Goal: Entertainment & Leisure: Browse casually

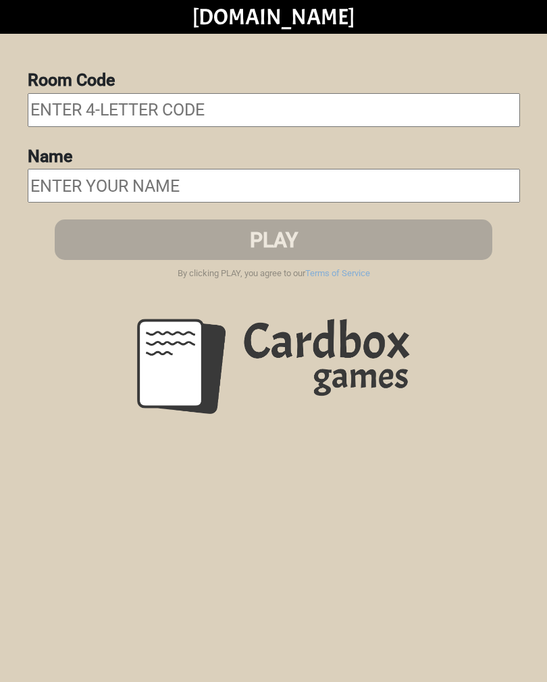
click at [371, 107] on input "text" at bounding box center [274, 110] width 492 height 34
type input "Nten"
click at [299, 186] on input "text" at bounding box center [274, 186] width 492 height 34
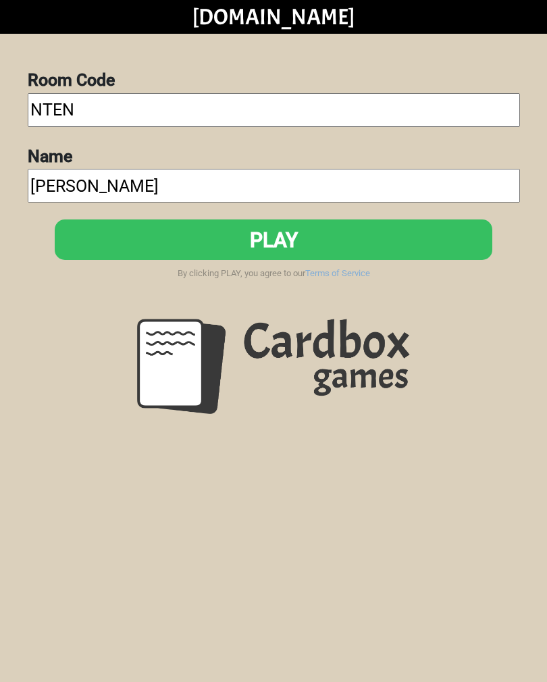
type input "[PERSON_NAME]"
click at [130, 246] on button "PLAY" at bounding box center [273, 239] width 437 height 41
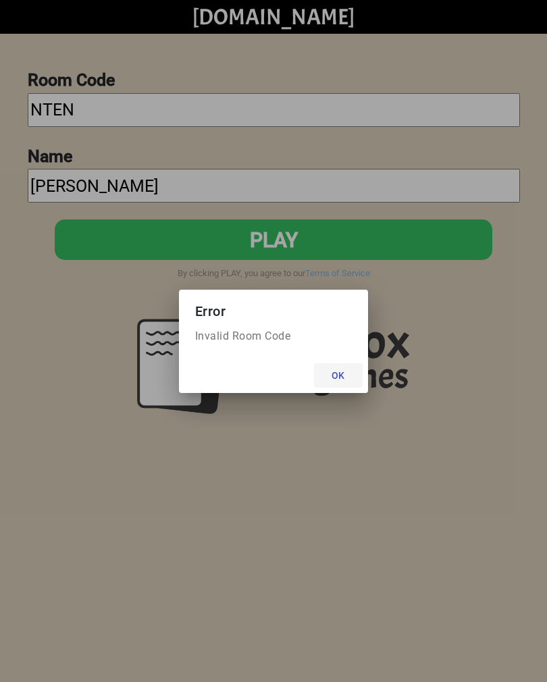
click at [330, 384] on button "Ok" at bounding box center [338, 375] width 49 height 24
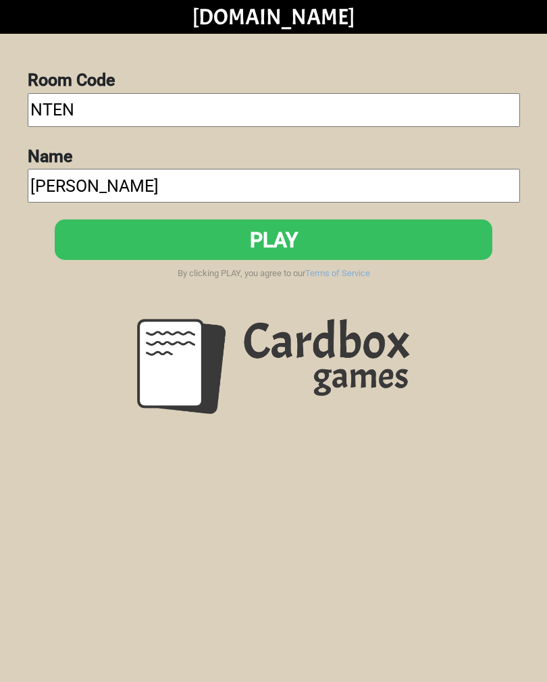
click at [114, 114] on input "Nten" at bounding box center [274, 110] width 492 height 34
type input "Nted"
click at [175, 238] on button "PLAY" at bounding box center [273, 239] width 437 height 41
click at [410, 231] on button "PLAY" at bounding box center [273, 239] width 437 height 41
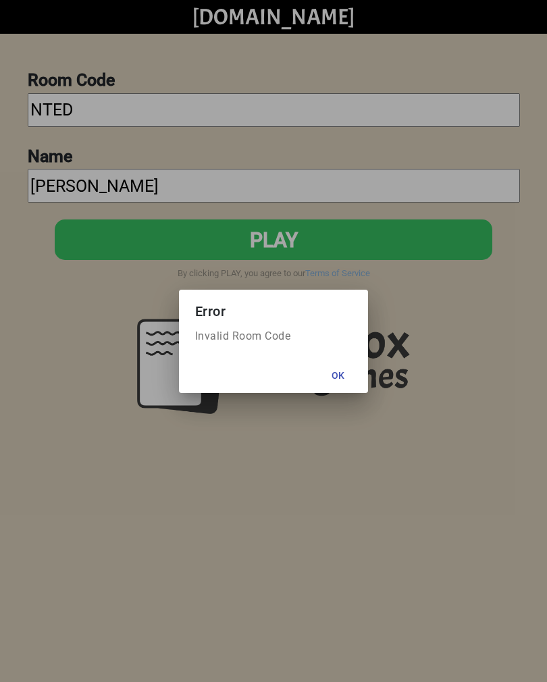
click at [337, 373] on button "Ok" at bounding box center [338, 375] width 49 height 24
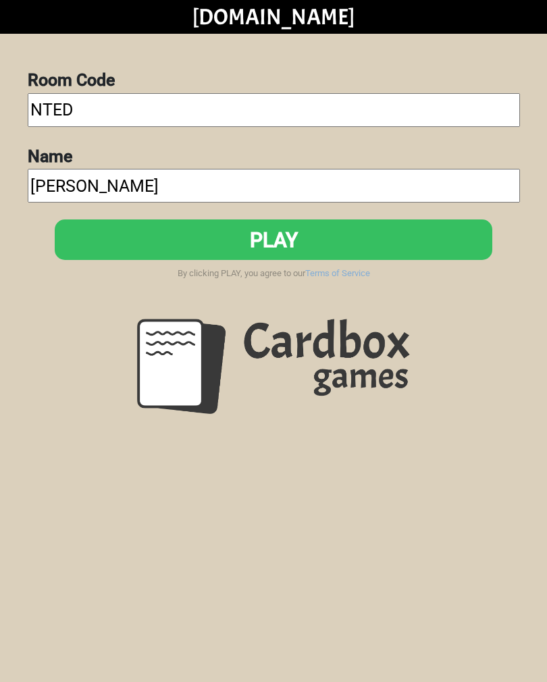
click at [437, 234] on button "PLAY" at bounding box center [273, 239] width 437 height 41
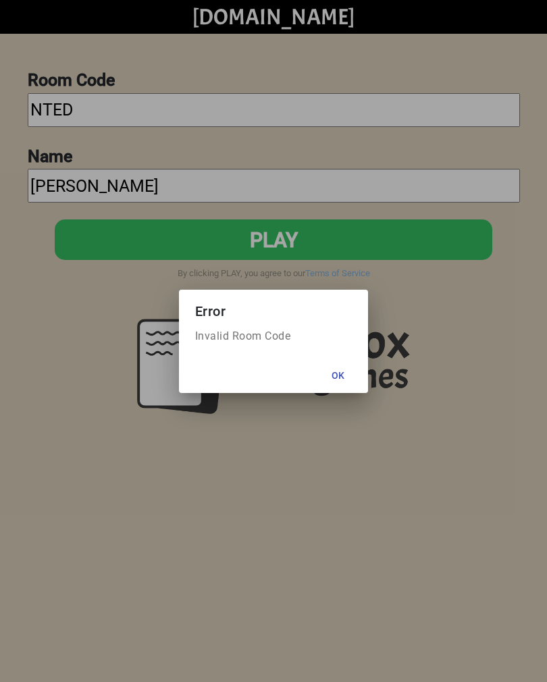
click at [342, 375] on button "Ok" at bounding box center [338, 375] width 49 height 24
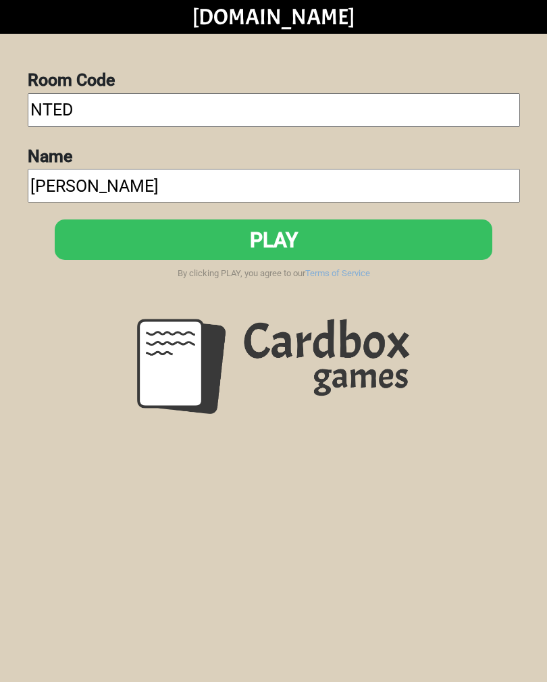
click at [57, 111] on input "NTED" at bounding box center [274, 110] width 492 height 34
click at [57, 103] on input "NTED" at bounding box center [274, 110] width 492 height 34
type input "N"
type input "E"
type input "Xelf"
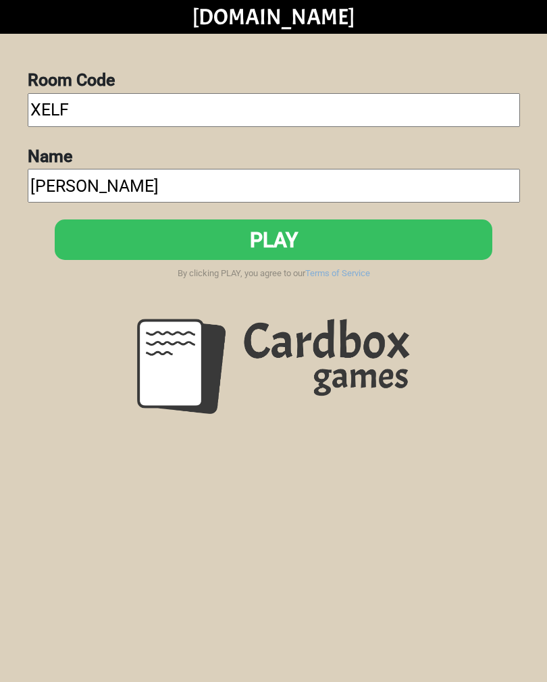
click at [190, 248] on button "PLAY" at bounding box center [273, 239] width 437 height 41
click at [394, 233] on button "PLAY" at bounding box center [273, 239] width 437 height 41
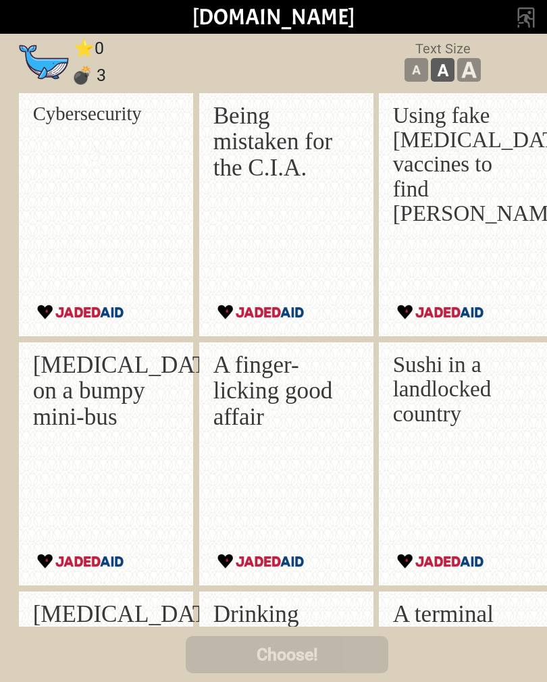
click at [244, 409] on p "A finger-licking good affair" at bounding box center [282, 391] width 139 height 78
click at [238, 399] on p "A finger-licking good affair" at bounding box center [282, 391] width 139 height 78
click at [30, 62] on icon at bounding box center [44, 61] width 48 height 31
click at [23, 63] on icon at bounding box center [44, 61] width 46 height 32
click at [435, 184] on p "Using fake [MEDICAL_DATA] vaccines to find [PERSON_NAME]" at bounding box center [462, 164] width 139 height 122
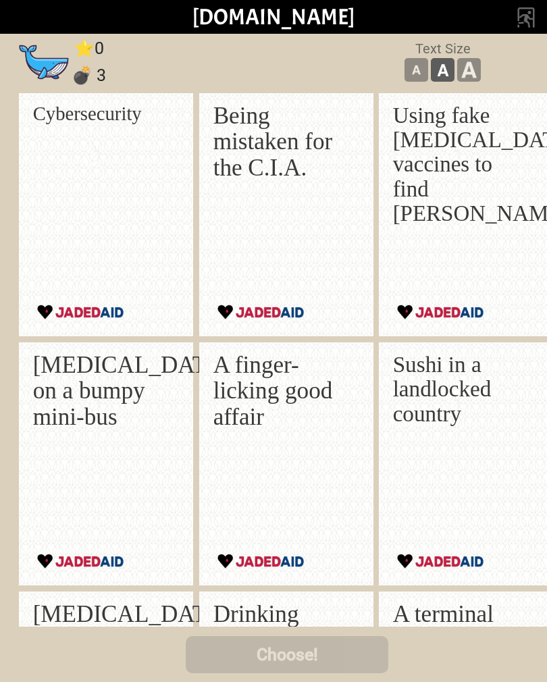
click at [451, 197] on p "Using fake [MEDICAL_DATA] vaccines to find [PERSON_NAME]" at bounding box center [462, 164] width 139 height 122
click at [425, 218] on p "Using fake [MEDICAL_DATA] vaccines to find [PERSON_NAME]" at bounding box center [462, 164] width 139 height 122
click at [422, 217] on p "Using fake [MEDICAL_DATA] vaccines to find [PERSON_NAME]" at bounding box center [462, 164] width 139 height 122
click at [404, 72] on button at bounding box center [416, 70] width 24 height 24
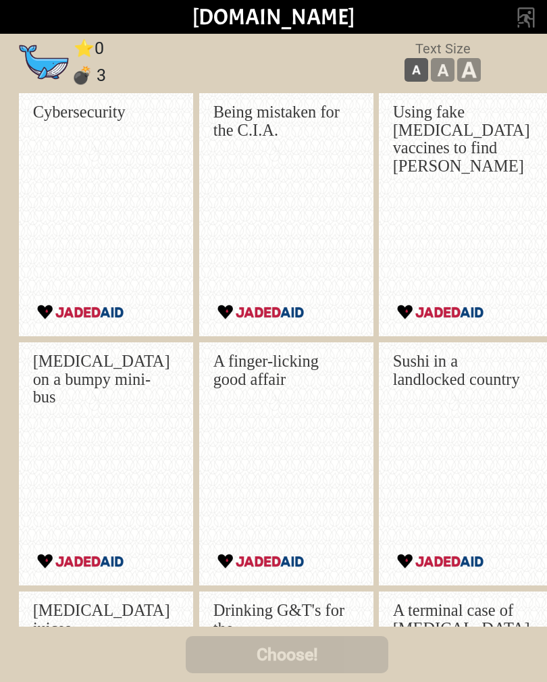
click at [431, 73] on button at bounding box center [443, 70] width 24 height 24
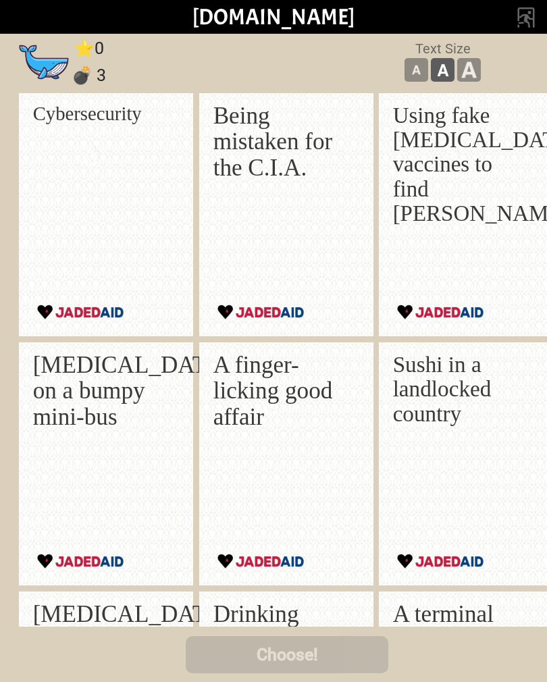
click at [431, 174] on p "Using fake [MEDICAL_DATA] vaccines to find [PERSON_NAME]" at bounding box center [462, 164] width 139 height 122
click at [404, 79] on button at bounding box center [416, 70] width 24 height 24
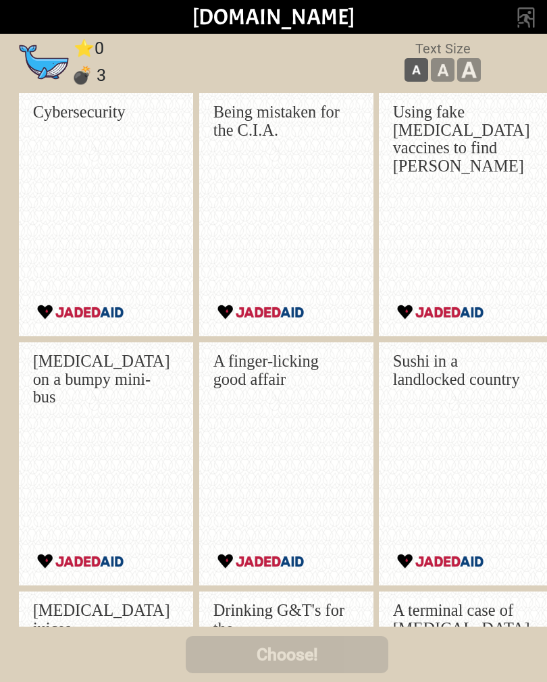
click at [408, 68] on button at bounding box center [416, 70] width 24 height 24
click at [431, 76] on button at bounding box center [443, 70] width 24 height 24
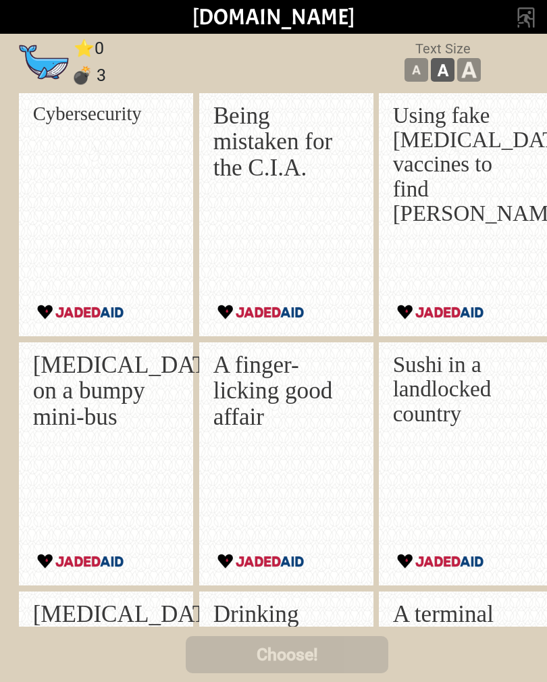
click at [464, 197] on p "Using fake [MEDICAL_DATA] vaccines to find [PERSON_NAME]" at bounding box center [462, 164] width 139 height 122
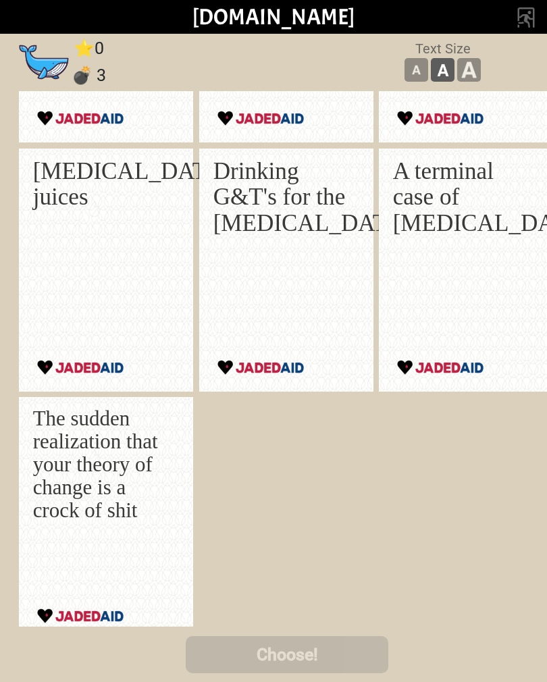
scroll to position [441, 0]
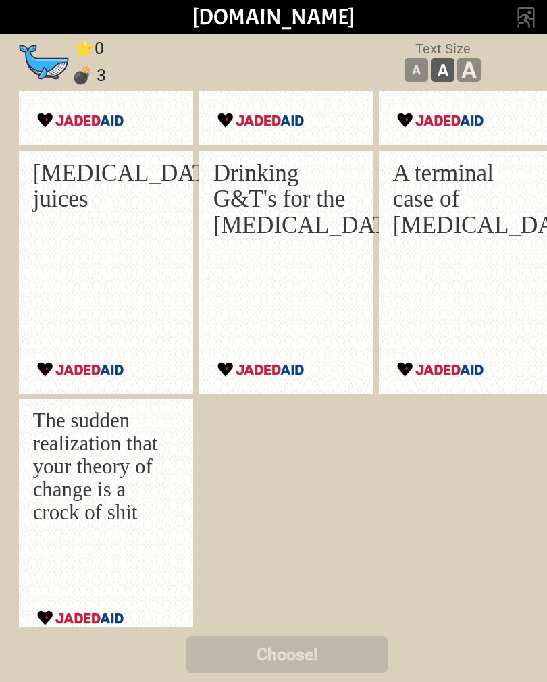
click at [131, 451] on p "The sudden realization that your theory of change is a crock of shit" at bounding box center [102, 466] width 139 height 115
click at [93, 472] on p "The sudden realization that your theory of change is a crock of shit" at bounding box center [102, 466] width 139 height 115
click at [73, 303] on div "[MEDICAL_DATA] juices" at bounding box center [102, 253] width 139 height 186
click at [62, 281] on div "[MEDICAL_DATA] juices" at bounding box center [102, 253] width 139 height 186
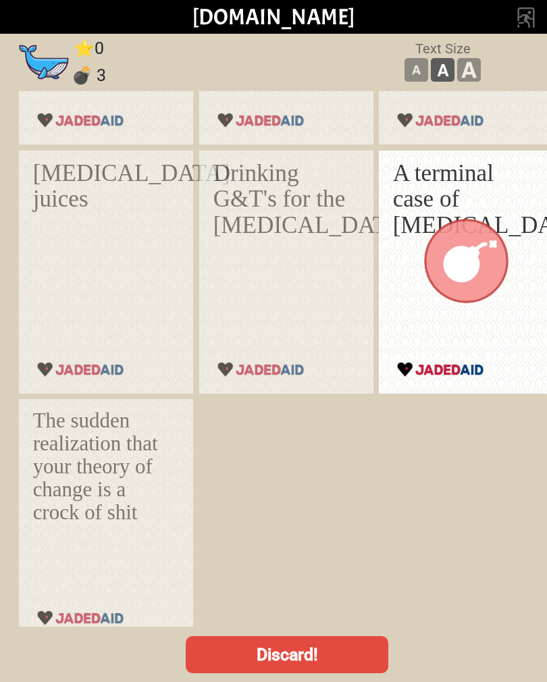
click at [441, 273] on div at bounding box center [465, 262] width 177 height 248
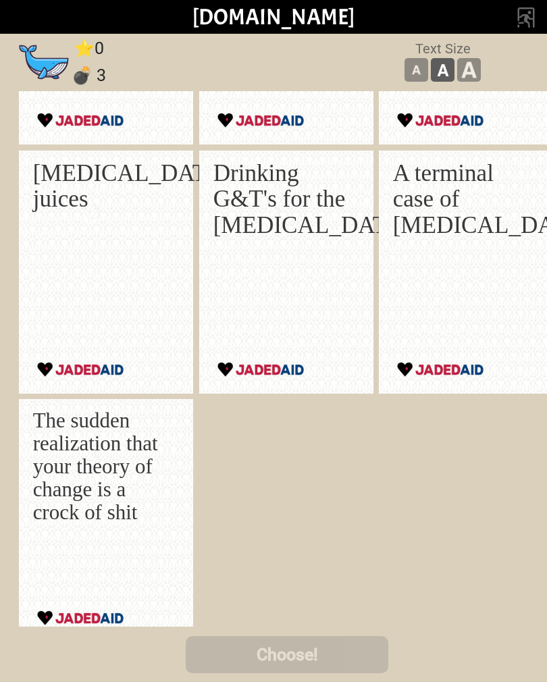
click at [454, 267] on div "A terminal case of [MEDICAL_DATA]" at bounding box center [462, 253] width 139 height 186
click at [308, 279] on div "Drinking G&T's for the [MEDICAL_DATA]" at bounding box center [282, 253] width 139 height 186
click at [315, 277] on div "Drinking G&T's for the [MEDICAL_DATA]" at bounding box center [282, 253] width 139 height 186
click at [292, 628] on div "Choose!" at bounding box center [287, 655] width 547 height 54
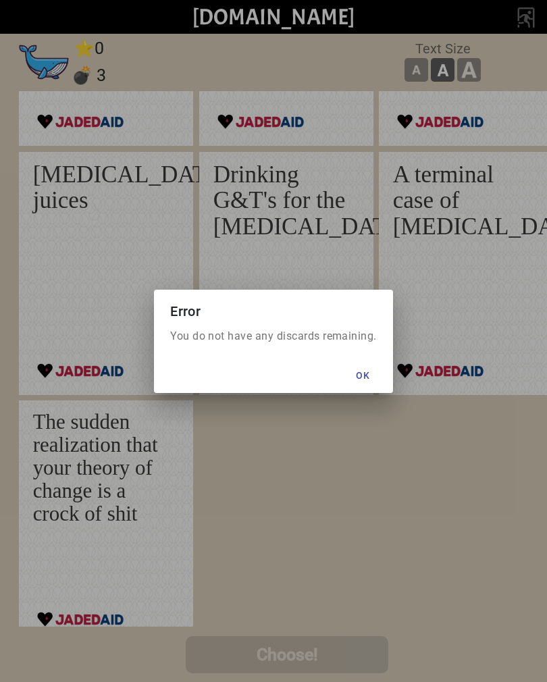
click at [354, 365] on button "Ok" at bounding box center [363, 375] width 49 height 24
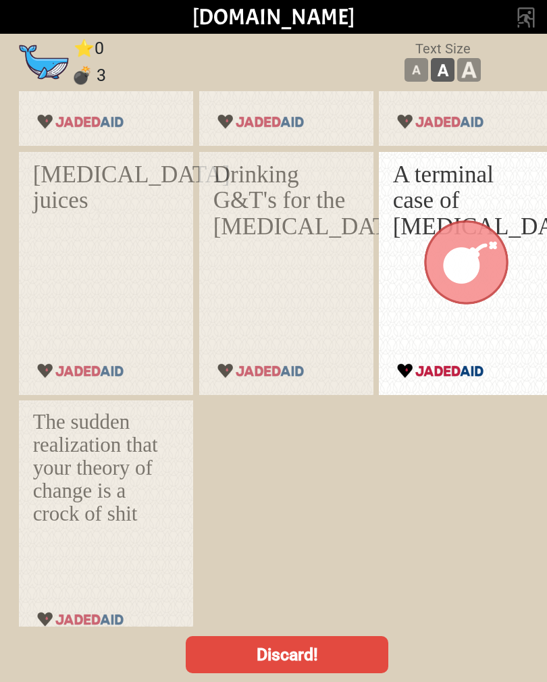
click at [407, 215] on div at bounding box center [465, 263] width 177 height 248
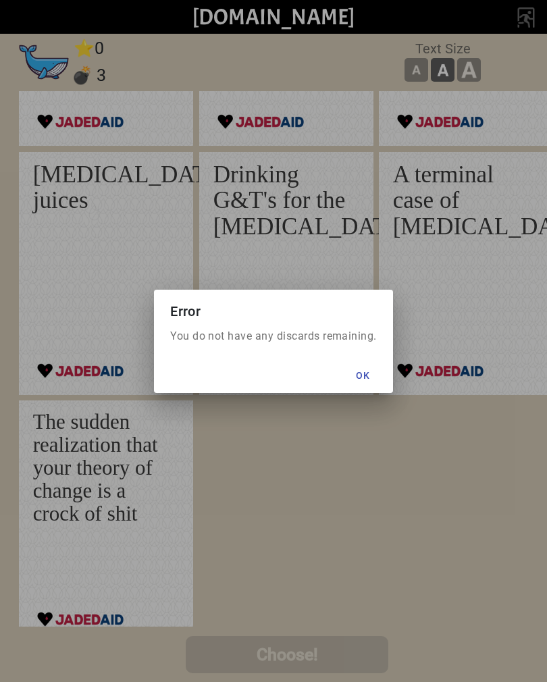
click at [352, 380] on button "Ok" at bounding box center [363, 375] width 49 height 24
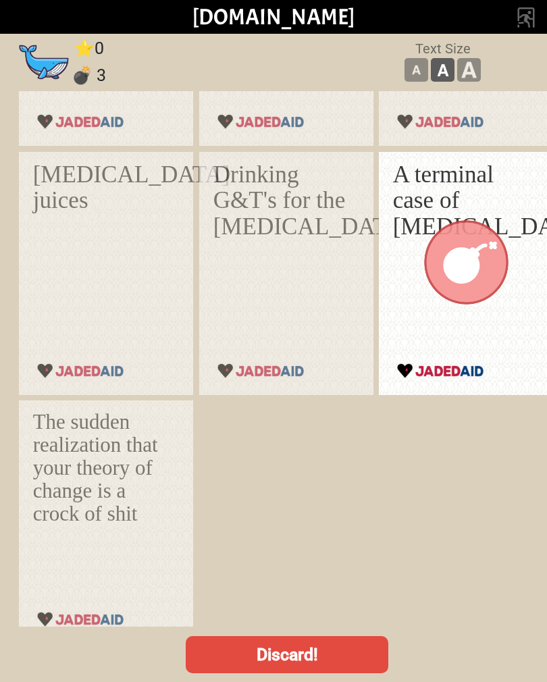
click at [407, 221] on div at bounding box center [465, 263] width 177 height 248
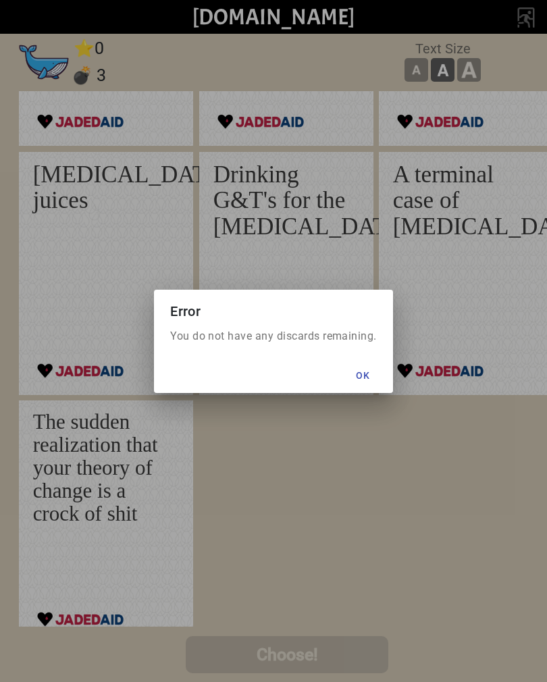
click at [348, 372] on button "Ok" at bounding box center [363, 375] width 49 height 24
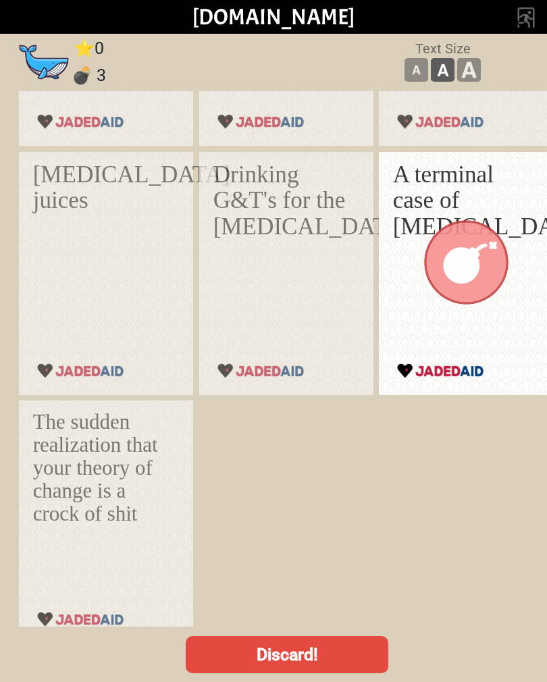
click at [404, 217] on div at bounding box center [465, 263] width 177 height 248
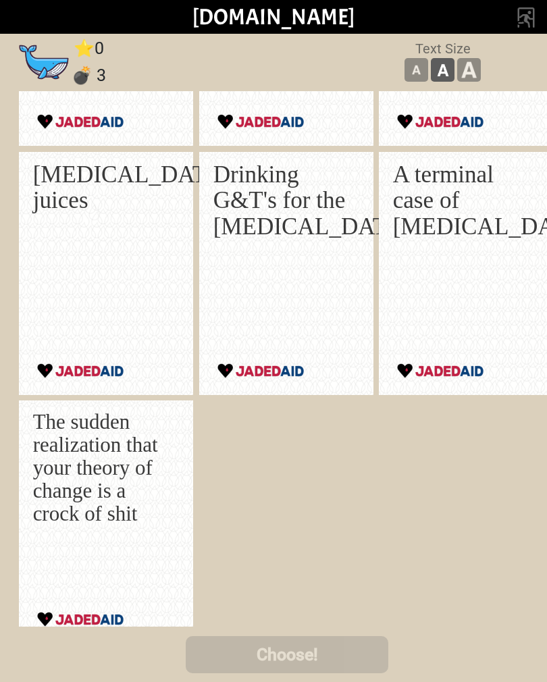
click at [299, 630] on div "Choose!" at bounding box center [287, 655] width 547 height 54
click at [81, 263] on div "[MEDICAL_DATA] juices" at bounding box center [102, 254] width 139 height 186
click at [72, 254] on div "[MEDICAL_DATA] juices" at bounding box center [102, 254] width 139 height 186
click at [223, 251] on div "Drinking G&T's for the [MEDICAL_DATA]" at bounding box center [282, 254] width 139 height 186
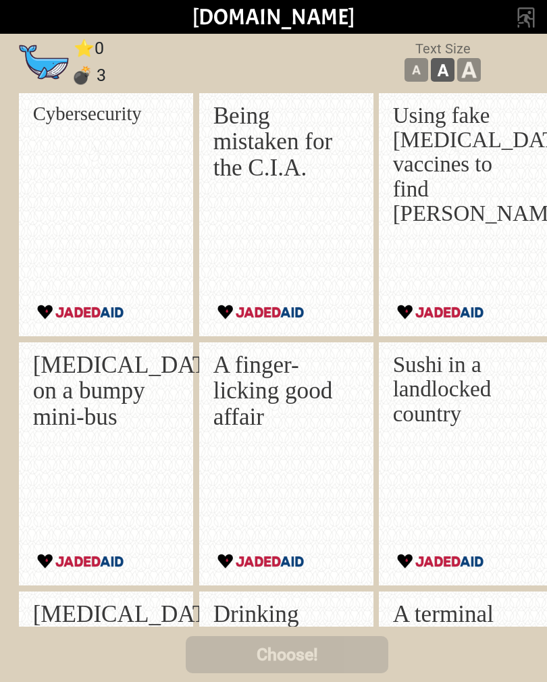
scroll to position [0, 0]
click at [250, 190] on div "Being mistaken for the C.I.A." at bounding box center [282, 196] width 139 height 186
click at [273, 171] on p "Being mistaken for the C.I.A." at bounding box center [282, 142] width 139 height 78
click at [213, 108] on p "Being mistaken for the C.I.A." at bounding box center [282, 142] width 139 height 78
click at [199, 122] on img at bounding box center [286, 214] width 174 height 243
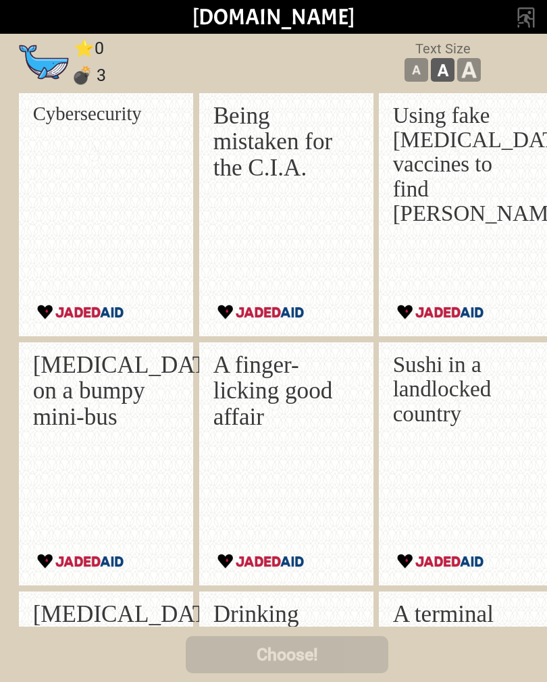
click at [170, 216] on img at bounding box center [106, 214] width 174 height 243
click at [177, 144] on img at bounding box center [106, 214] width 174 height 243
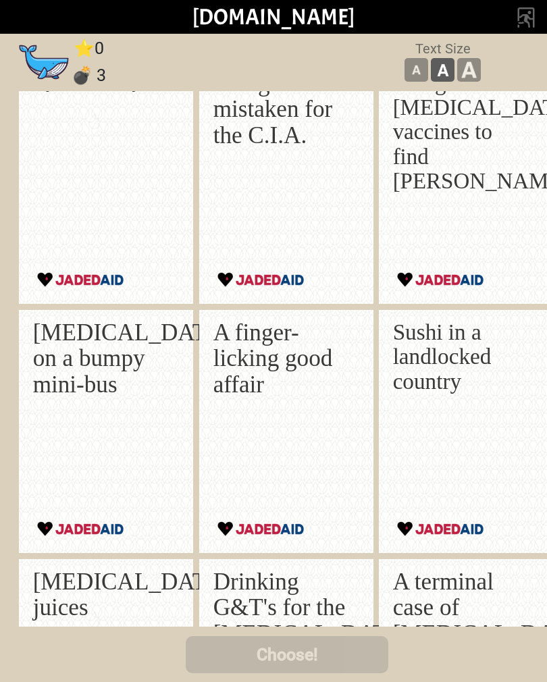
scroll to position [33, 0]
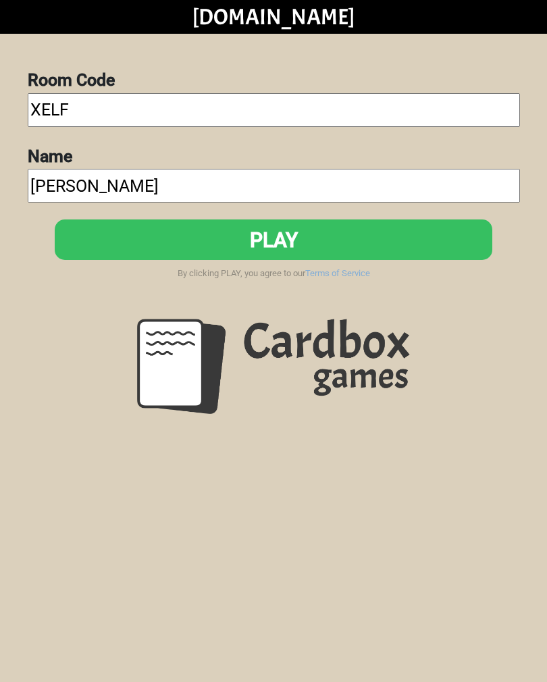
click at [68, 109] on input "XELF" at bounding box center [274, 110] width 492 height 34
click at [60, 111] on input "XELF" at bounding box center [274, 110] width 492 height 34
type input "X"
type input "Dsui"
click at [326, 239] on button "PLAY" at bounding box center [273, 239] width 437 height 41
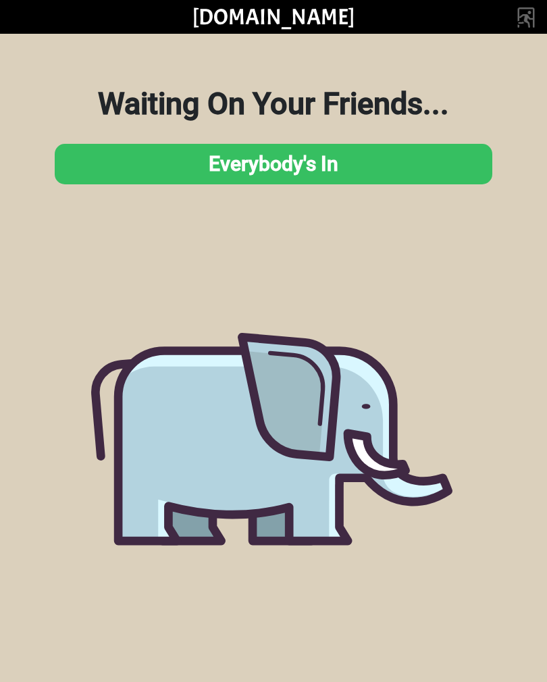
click at [341, 163] on button "Everybody's In" at bounding box center [273, 164] width 437 height 41
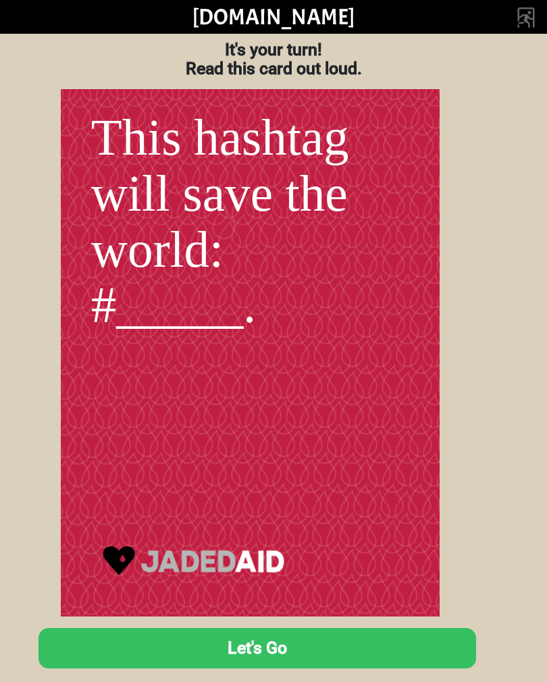
click at [289, 643] on button "Let's Go" at bounding box center [256, 648] width 437 height 41
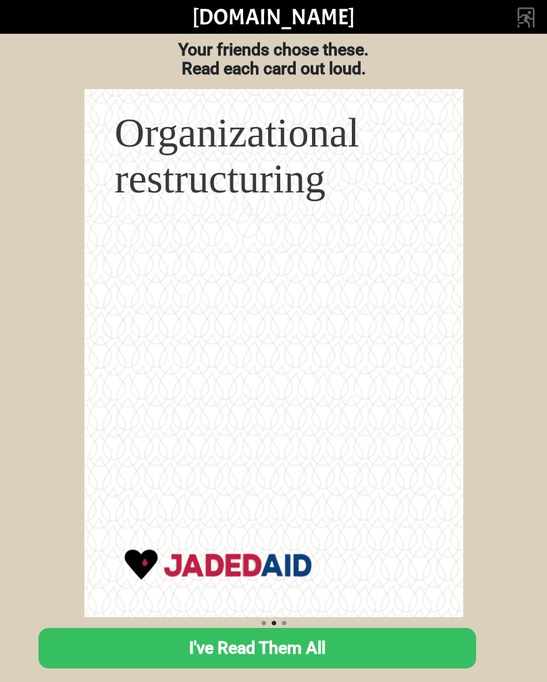
scroll to position [0, 433]
click at [259, 646] on button "I've Read Them All" at bounding box center [256, 648] width 437 height 41
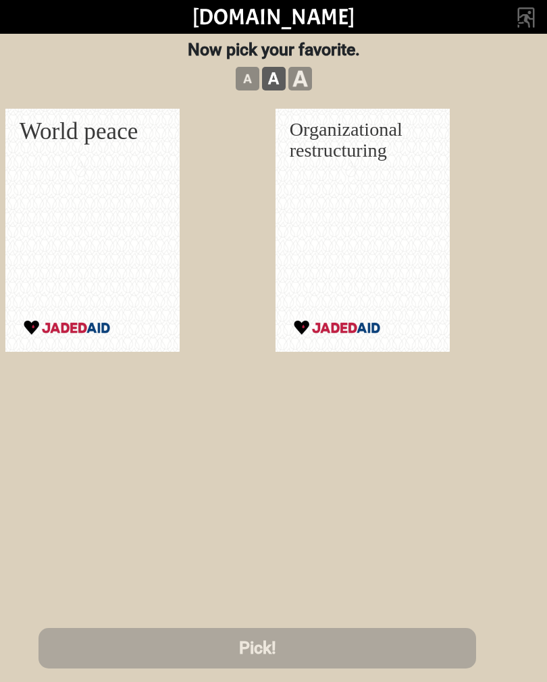
click at [350, 224] on div "Organizational restructuring" at bounding box center [359, 211] width 139 height 186
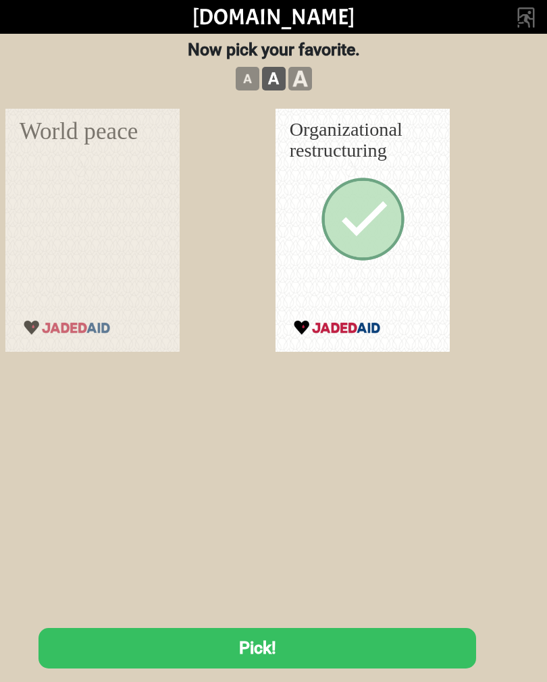
click at [242, 647] on button "Pick!" at bounding box center [256, 648] width 437 height 41
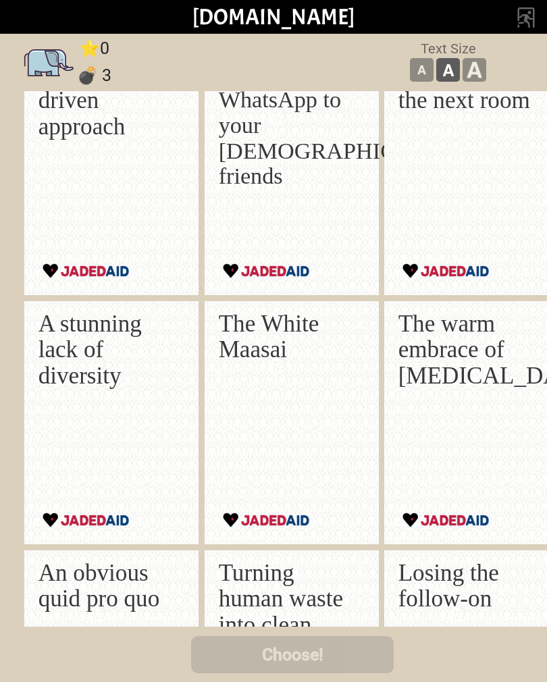
scroll to position [41, 0]
click at [426, 344] on p "The warm embrace of malaria" at bounding box center [467, 350] width 139 height 78
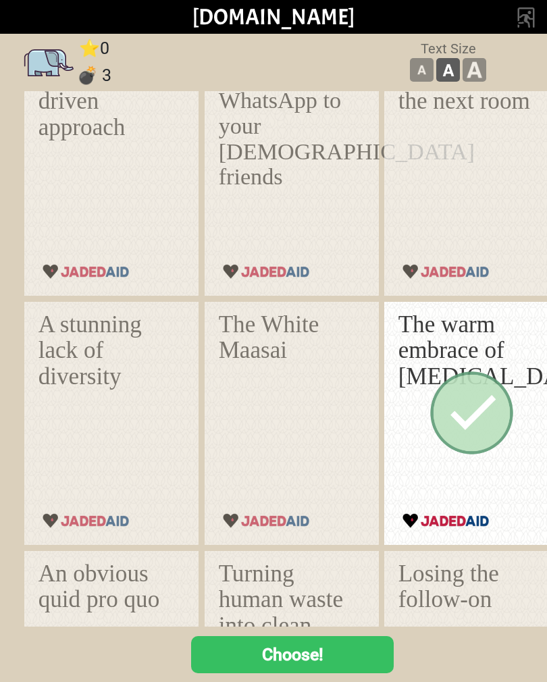
click at [254, 653] on button "Choose!" at bounding box center [292, 654] width 203 height 37
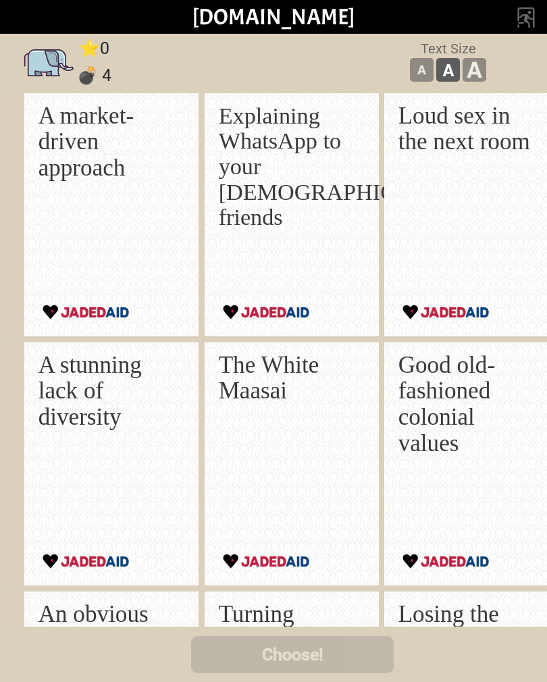
scroll to position [0, 0]
click at [416, 146] on p "Loud sex in the next room" at bounding box center [467, 129] width 139 height 52
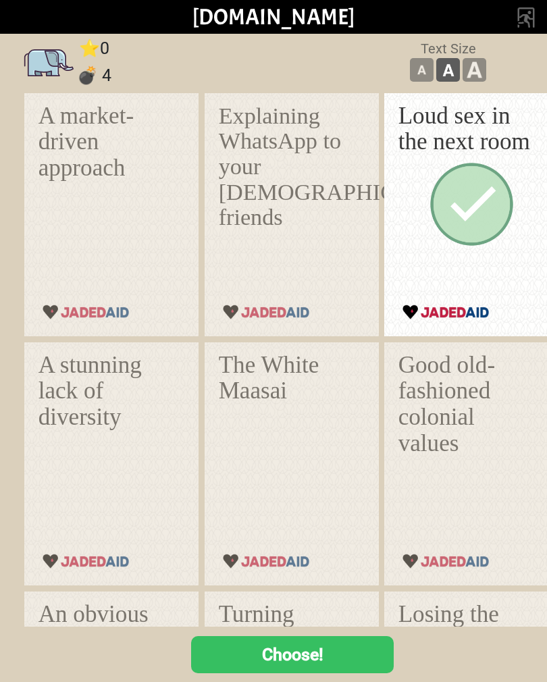
click at [244, 649] on button "Choose!" at bounding box center [292, 654] width 203 height 37
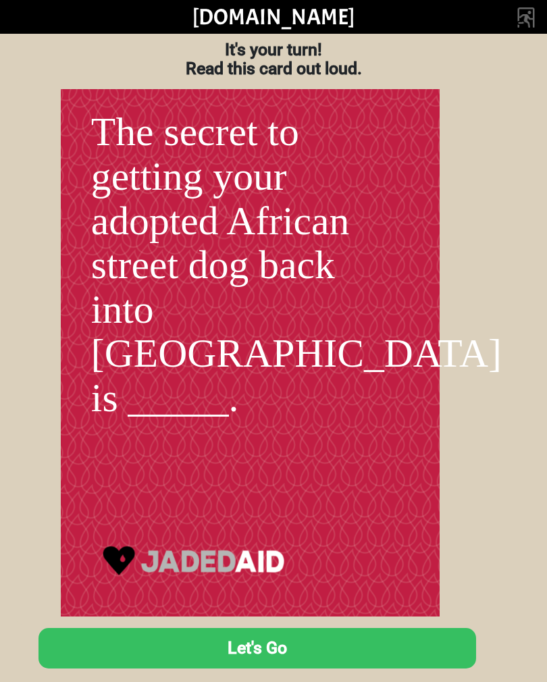
click at [193, 641] on button "Let's Go" at bounding box center [256, 648] width 437 height 41
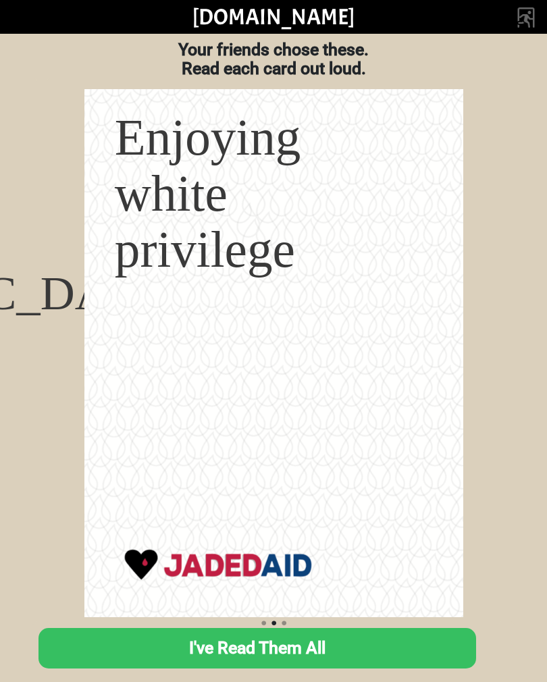
scroll to position [0, 433]
click at [198, 653] on button "I've Read Them All" at bounding box center [256, 648] width 437 height 41
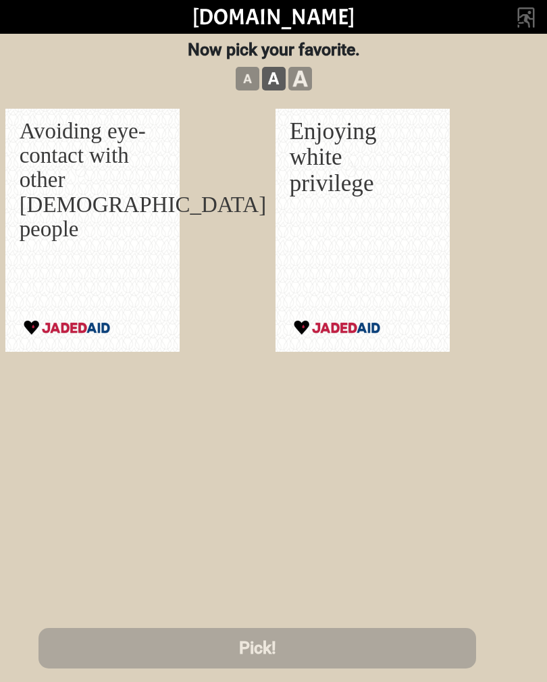
click at [331, 173] on p "Enjoying white privilege" at bounding box center [359, 157] width 139 height 78
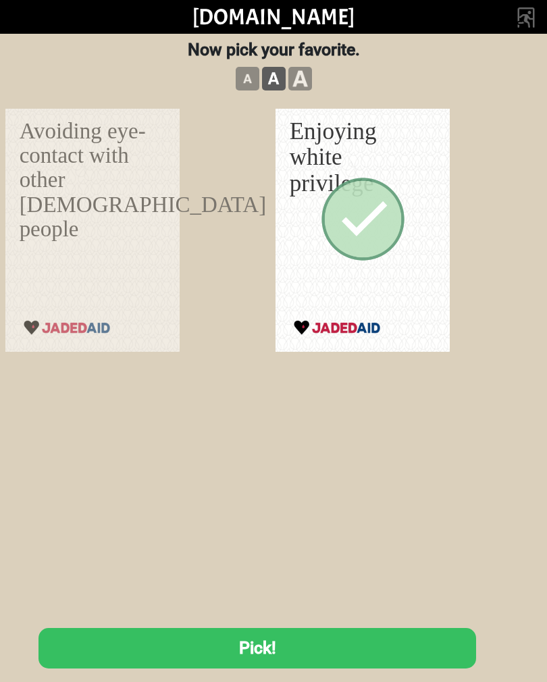
click at [213, 634] on button "Pick!" at bounding box center [256, 648] width 437 height 41
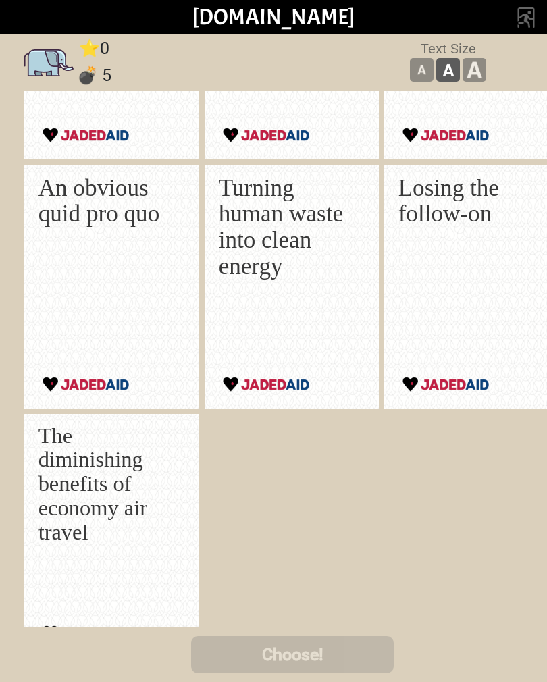
scroll to position [427, 0]
click at [241, 236] on p "Turning human waste into clean energy" at bounding box center [287, 226] width 139 height 105
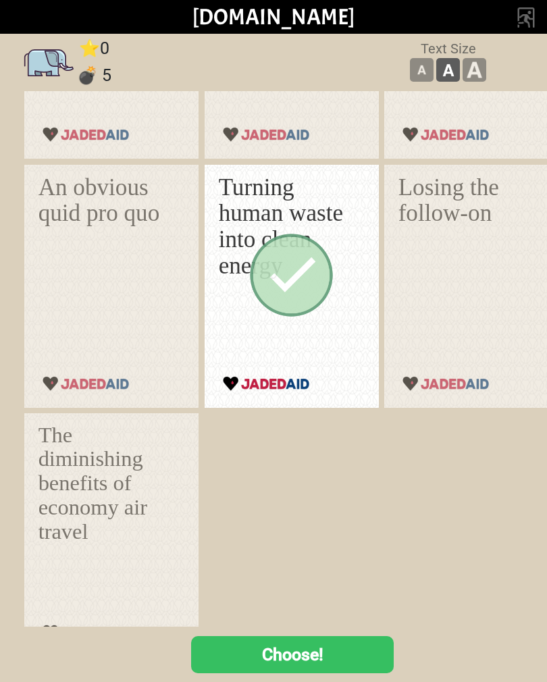
click at [247, 652] on button "Choose!" at bounding box center [292, 654] width 203 height 37
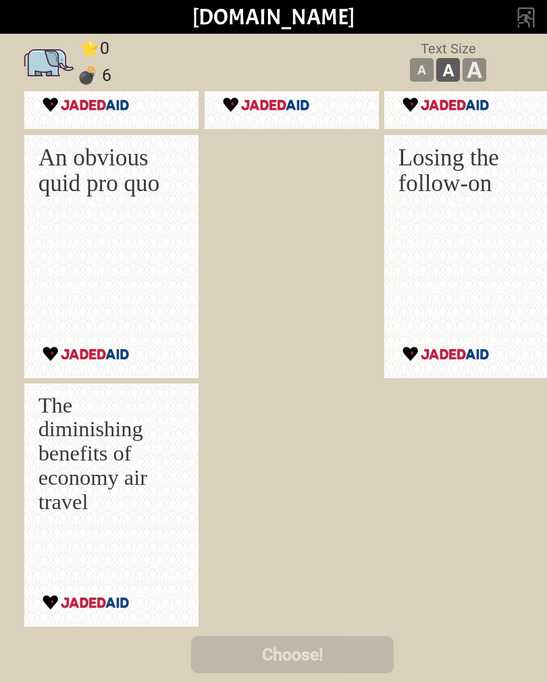
scroll to position [457, 0]
click at [63, 439] on p "The diminishing benefits of economy air travel" at bounding box center [107, 454] width 139 height 121
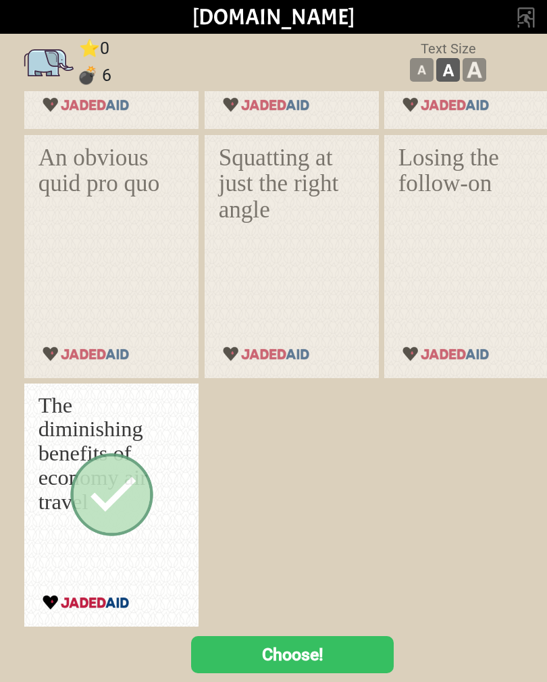
click at [273, 654] on button "Choose!" at bounding box center [292, 654] width 203 height 37
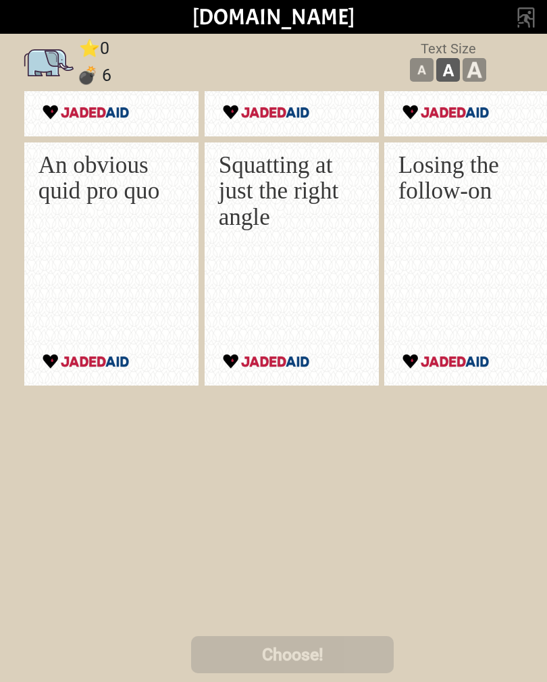
scroll to position [323, 0]
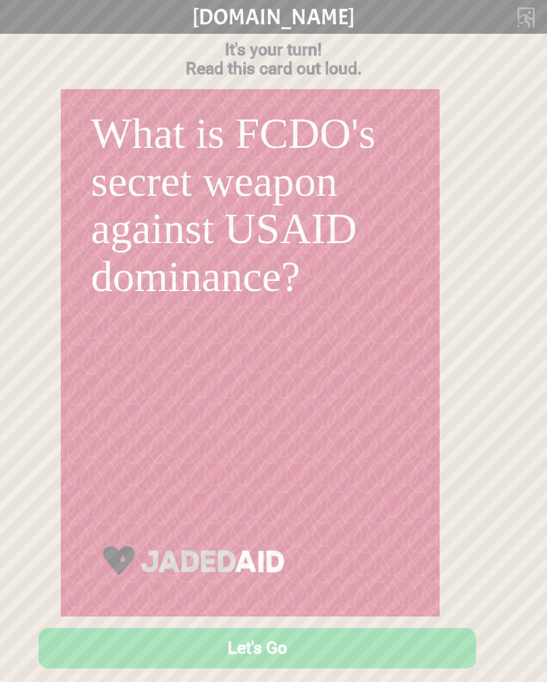
click at [218, 640] on button "Let's Go" at bounding box center [258, 647] width 460 height 43
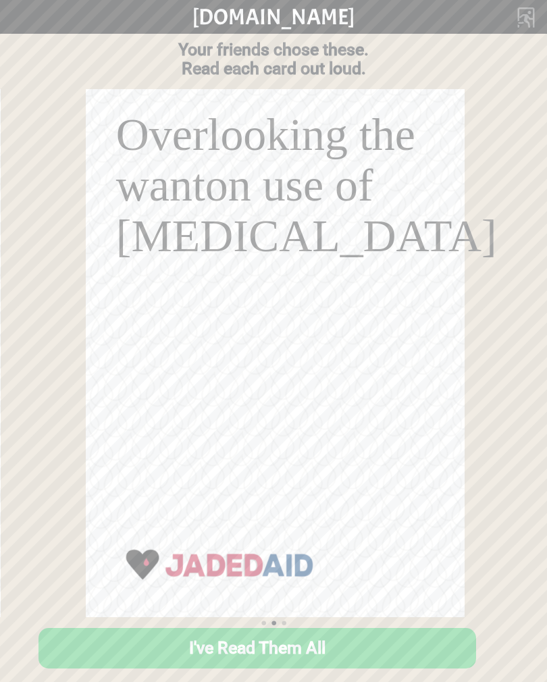
scroll to position [0, 433]
click at [159, 653] on button "I've Read Them All" at bounding box center [256, 648] width 437 height 41
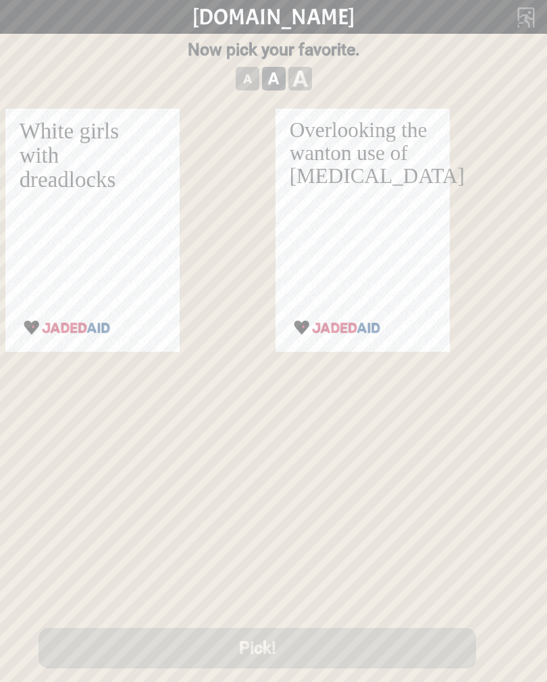
click at [55, 244] on div "White girls with dreadlocks" at bounding box center [89, 211] width 139 height 186
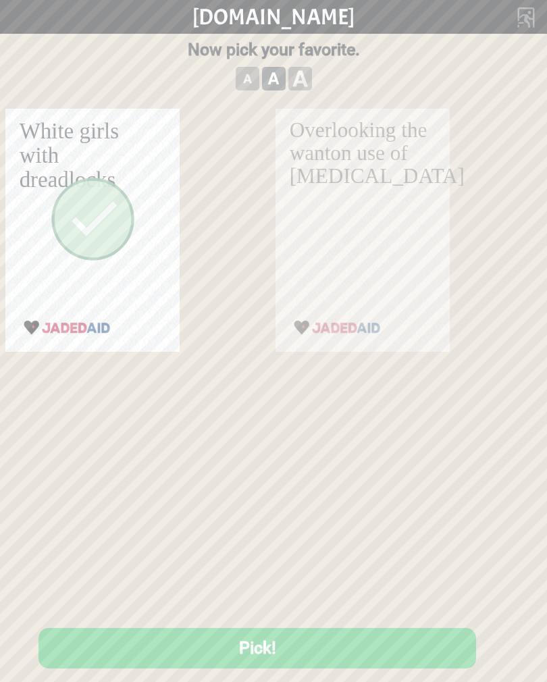
click at [208, 647] on button "Pick!" at bounding box center [256, 648] width 437 height 41
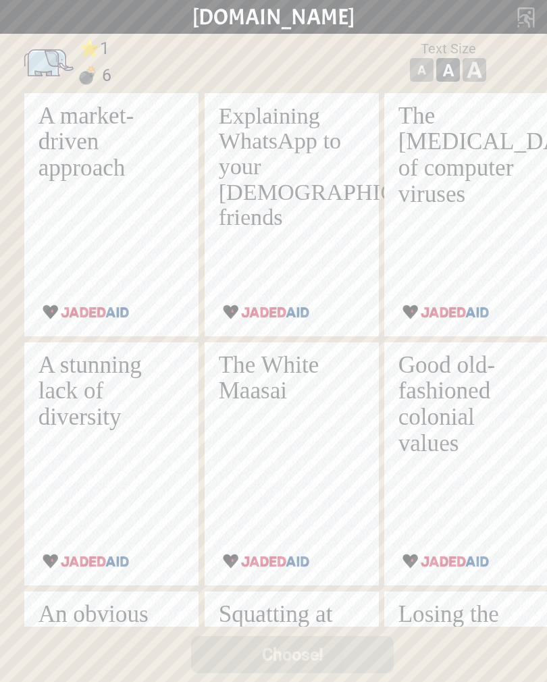
scroll to position [0, 0]
click at [435, 144] on p "The HIV of computer viruses" at bounding box center [467, 155] width 139 height 105
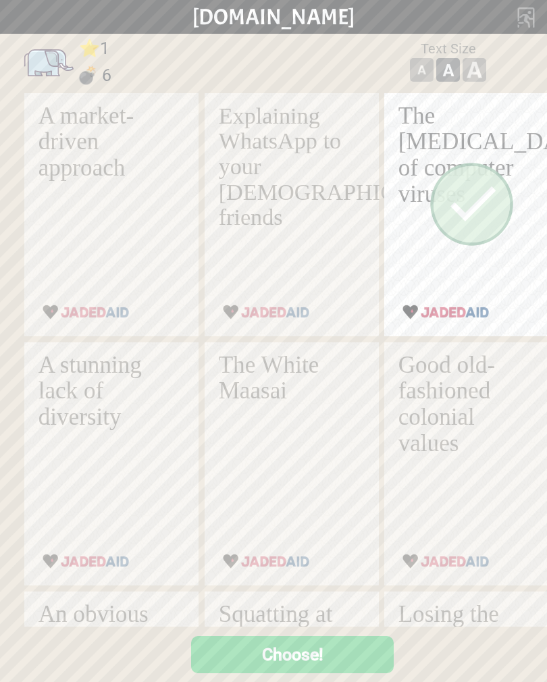
click at [309, 657] on button "Choose!" at bounding box center [292, 654] width 203 height 37
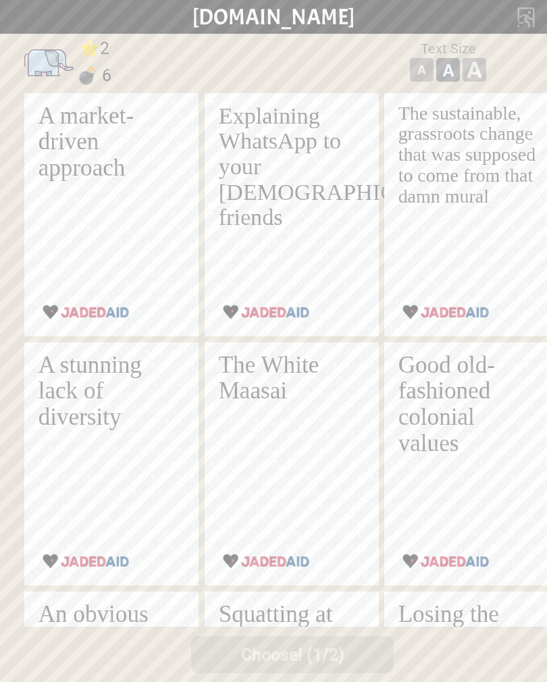
click at [57, 151] on p "A market-driven approach" at bounding box center [107, 142] width 139 height 78
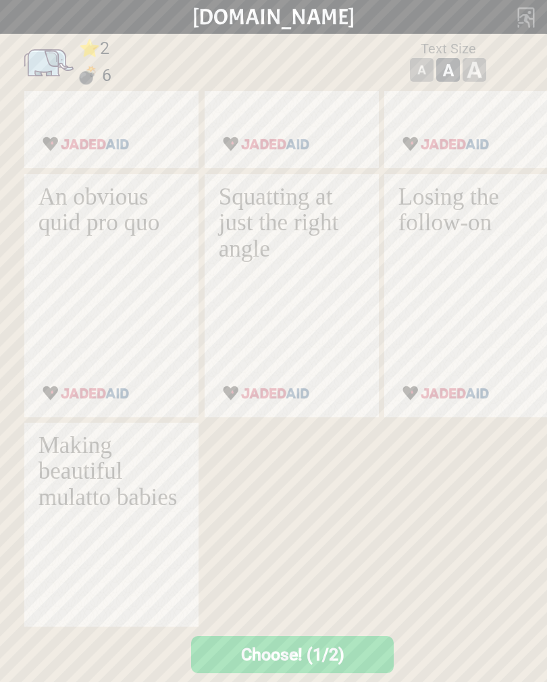
scroll to position [418, 0]
click at [58, 223] on p "An obvious quid pro quo" at bounding box center [107, 209] width 139 height 52
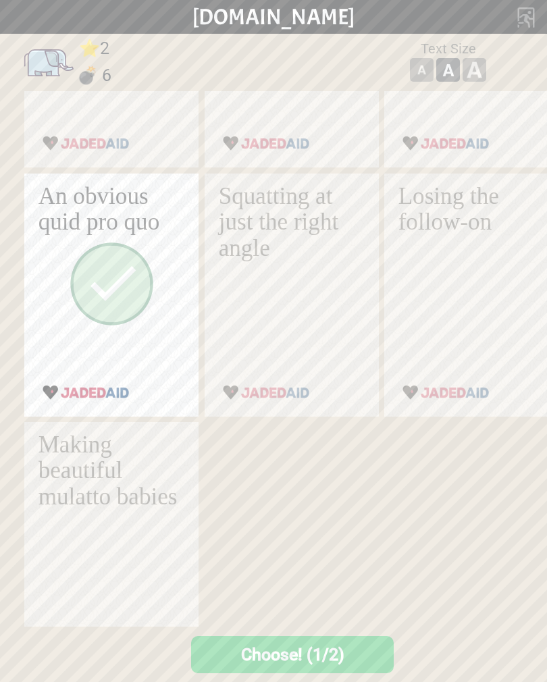
click at [260, 658] on button "Choose! (1/2)" at bounding box center [292, 654] width 203 height 37
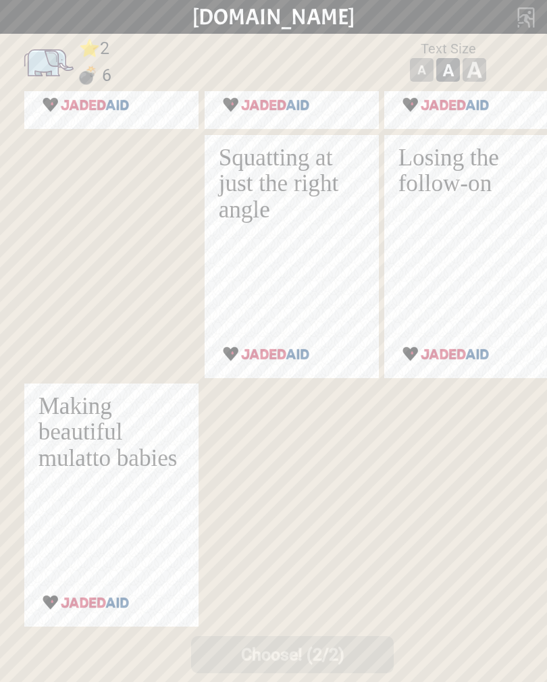
scroll to position [457, 0]
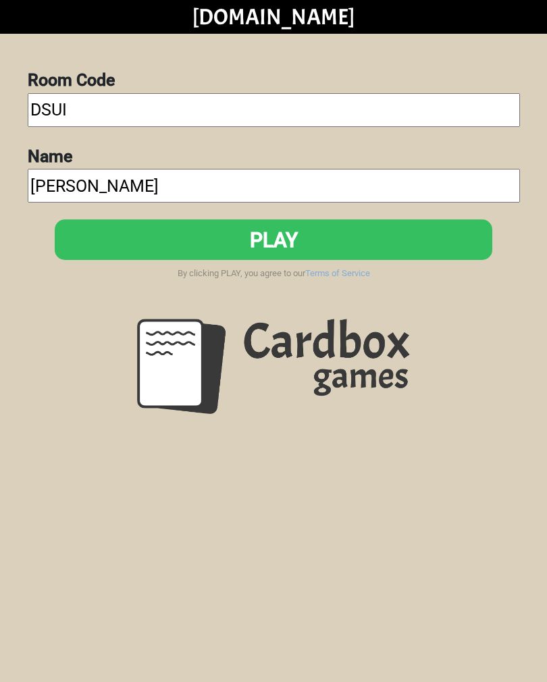
click at [367, 241] on button "PLAY" at bounding box center [273, 239] width 437 height 41
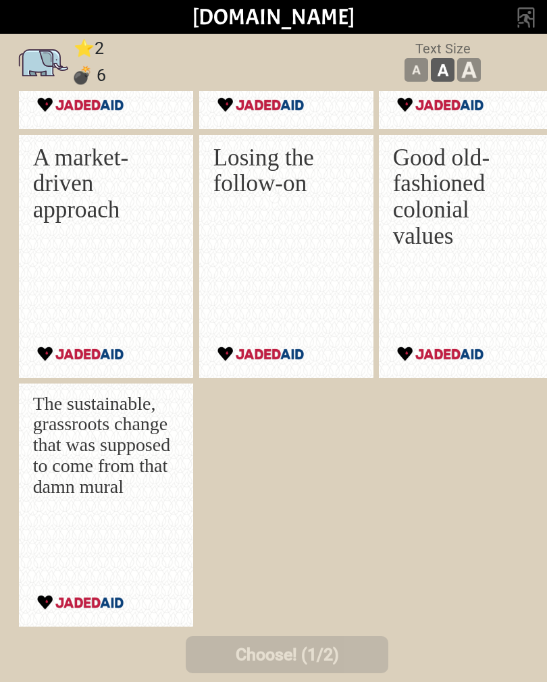
scroll to position [457, 0]
click at [86, 190] on p "A market-driven approach" at bounding box center [102, 183] width 139 height 78
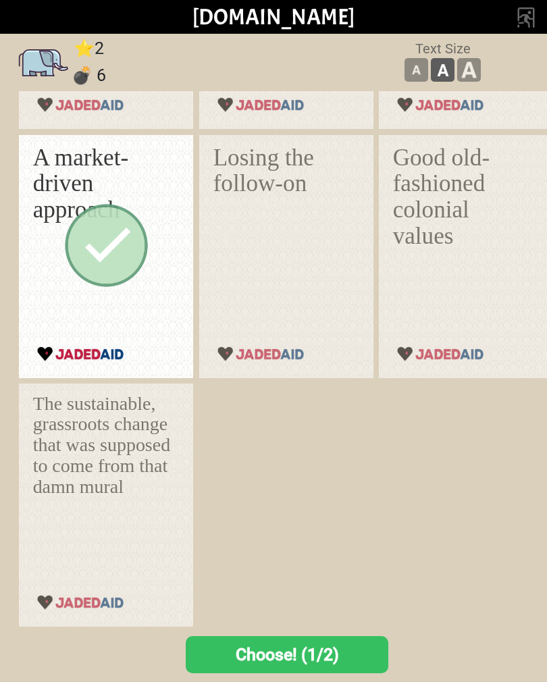
click at [448, 213] on p "Good old-fashioned colonial values" at bounding box center [462, 196] width 139 height 105
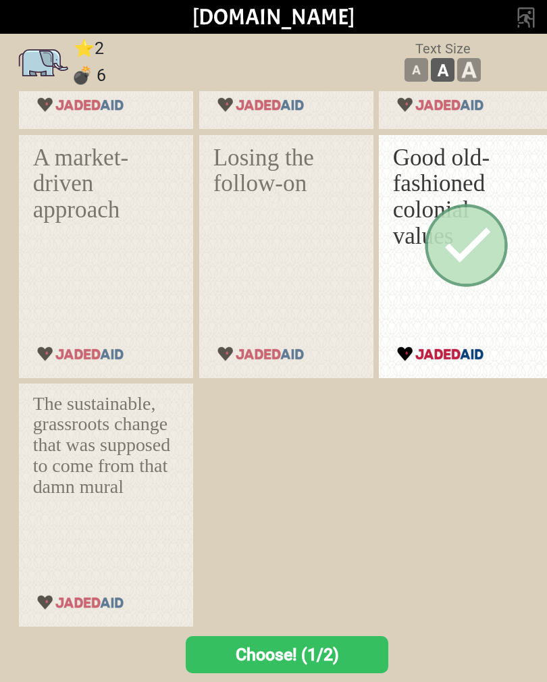
click at [65, 192] on p "A market-driven approach" at bounding box center [102, 183] width 139 height 78
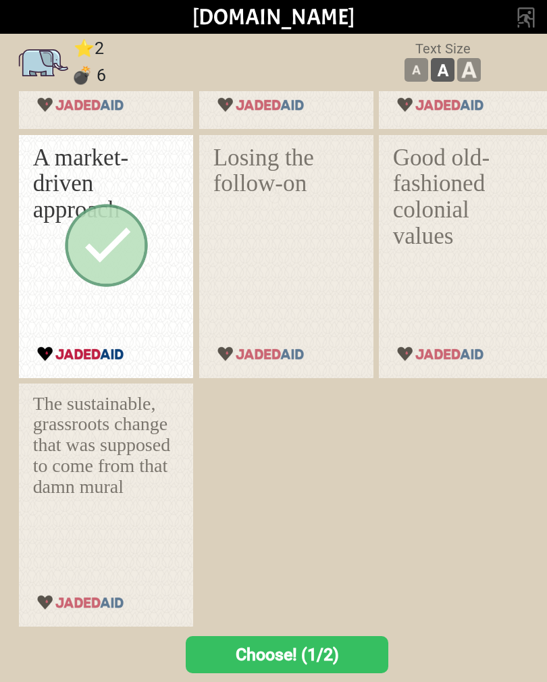
click at [250, 641] on button "Choose! (1/2)" at bounding box center [287, 654] width 203 height 37
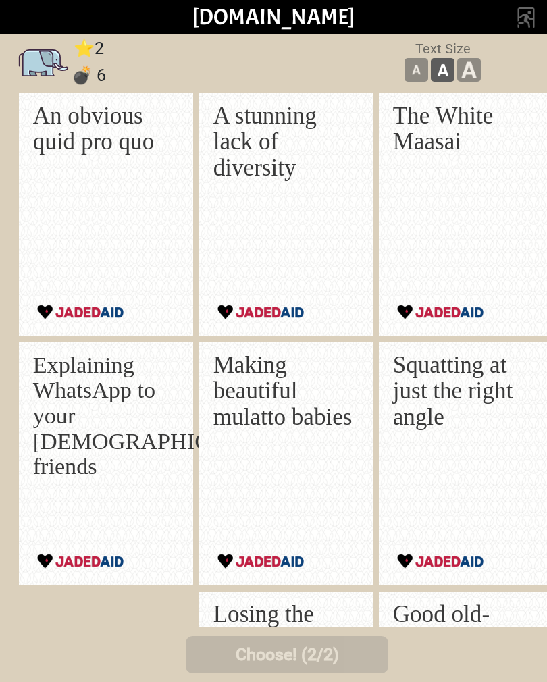
scroll to position [0, 0]
click at [70, 128] on p "An obvious quid pro quo" at bounding box center [102, 129] width 139 height 52
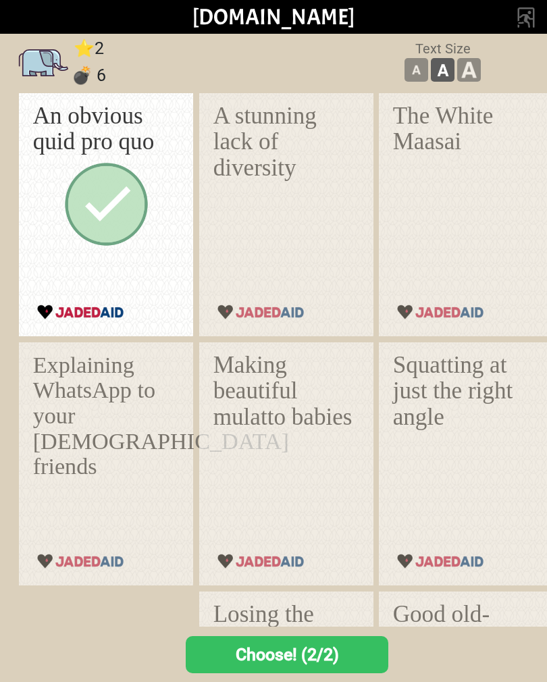
click at [250, 650] on button "Choose! (2/2)" at bounding box center [287, 654] width 203 height 37
